Goal: Find specific page/section: Find specific page/section

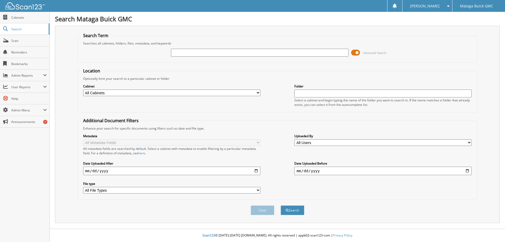
click at [16, 28] on span "Search" at bounding box center [28, 29] width 35 height 4
click at [13, 18] on span "Cabinets" at bounding box center [28, 17] width 35 height 4
